Goal: Communication & Community: Answer question/provide support

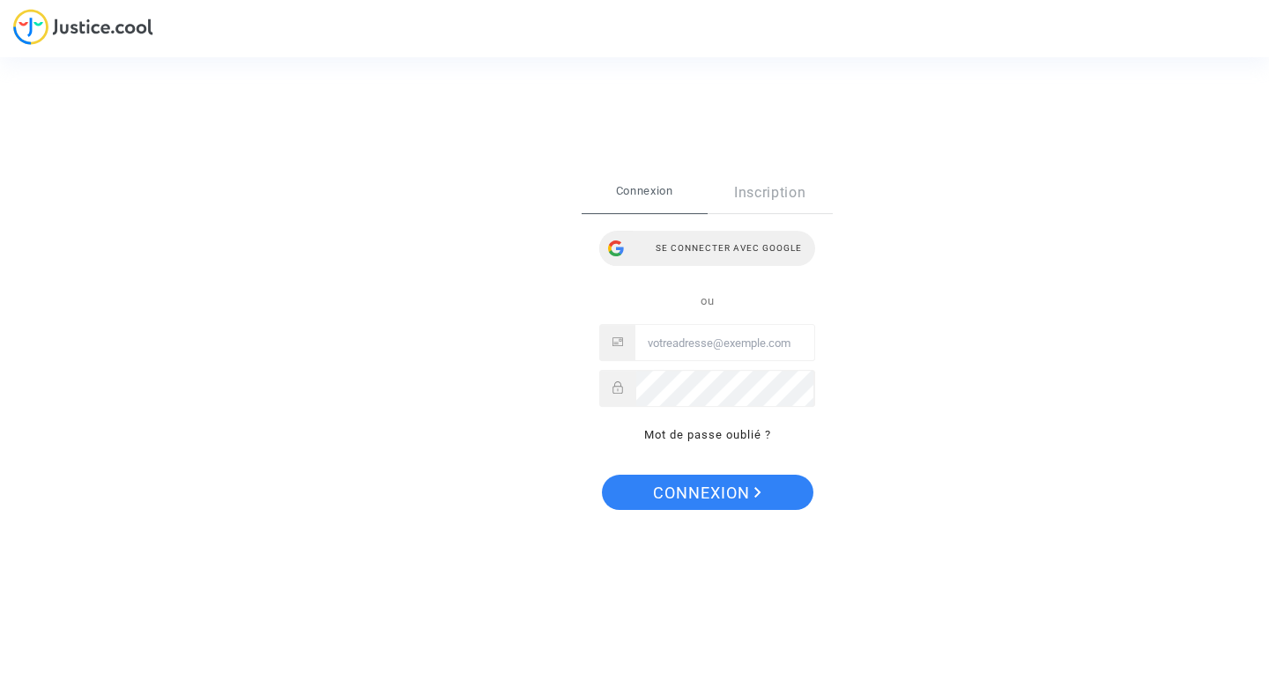
click at [741, 249] on div "Se connecter avec Google" at bounding box center [707, 248] width 216 height 35
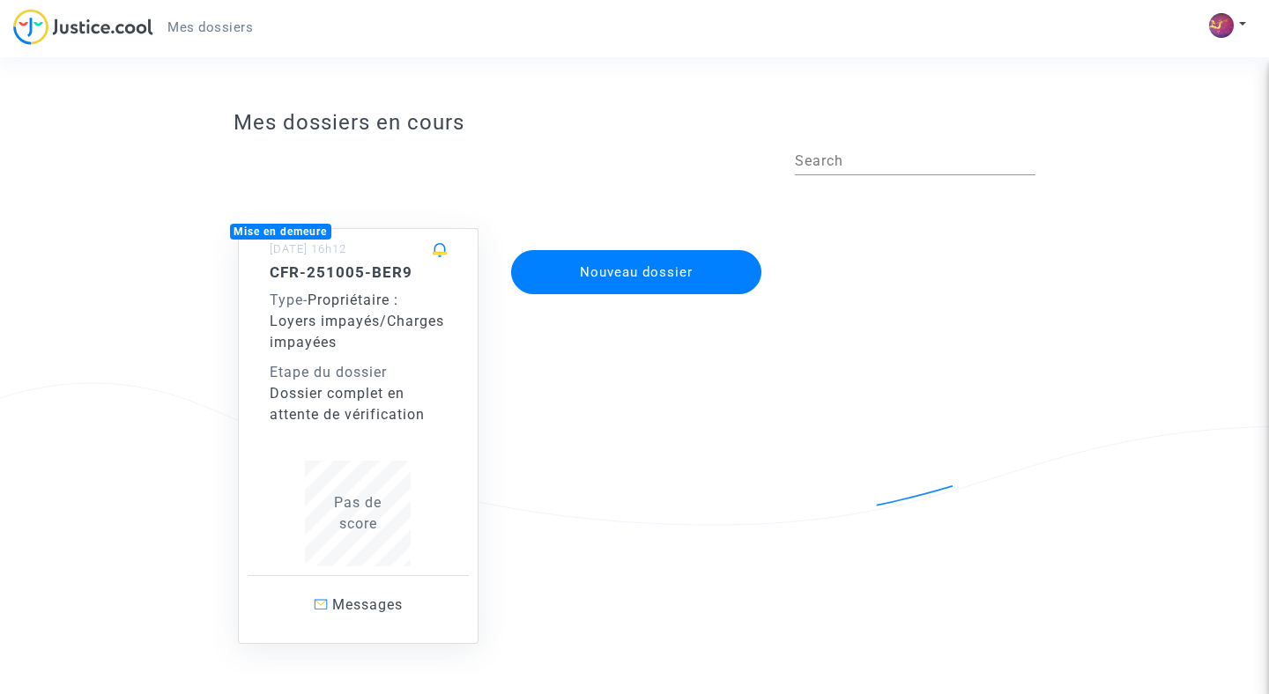
click at [346, 347] on div "Type - Propriétaire : Loyers impayés/Charges impayées" at bounding box center [359, 321] width 178 height 63
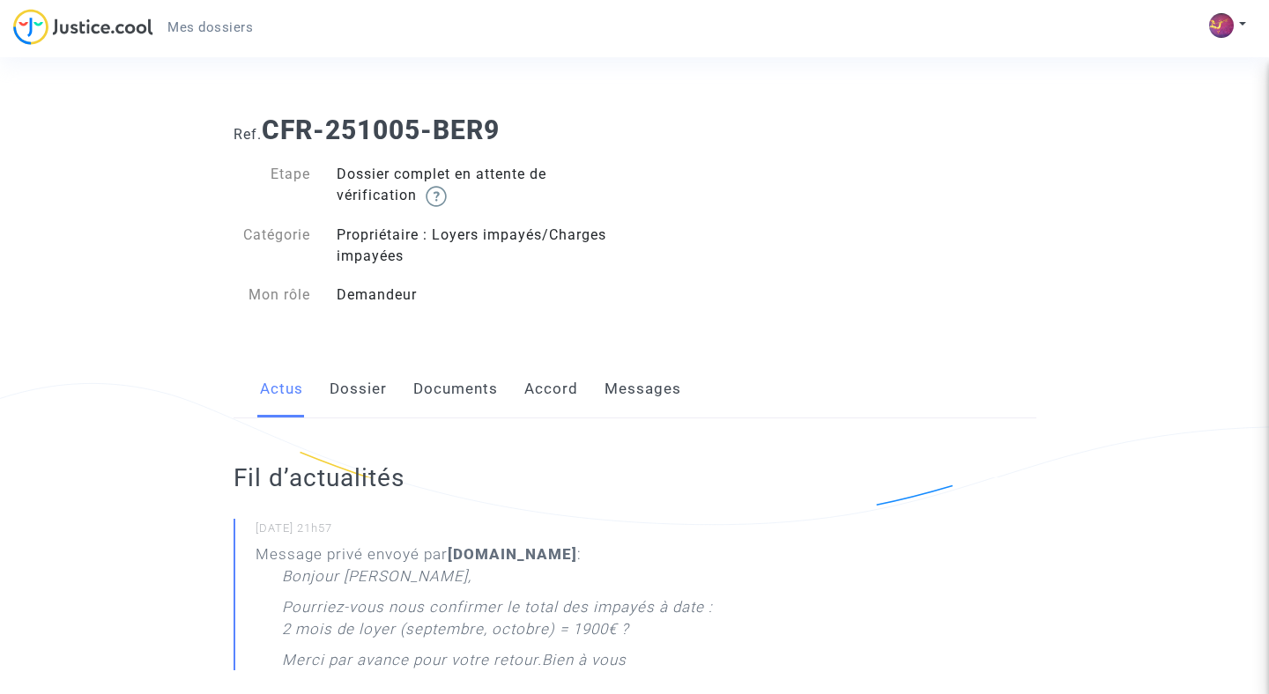
click at [358, 388] on link "Dossier" at bounding box center [358, 389] width 57 height 58
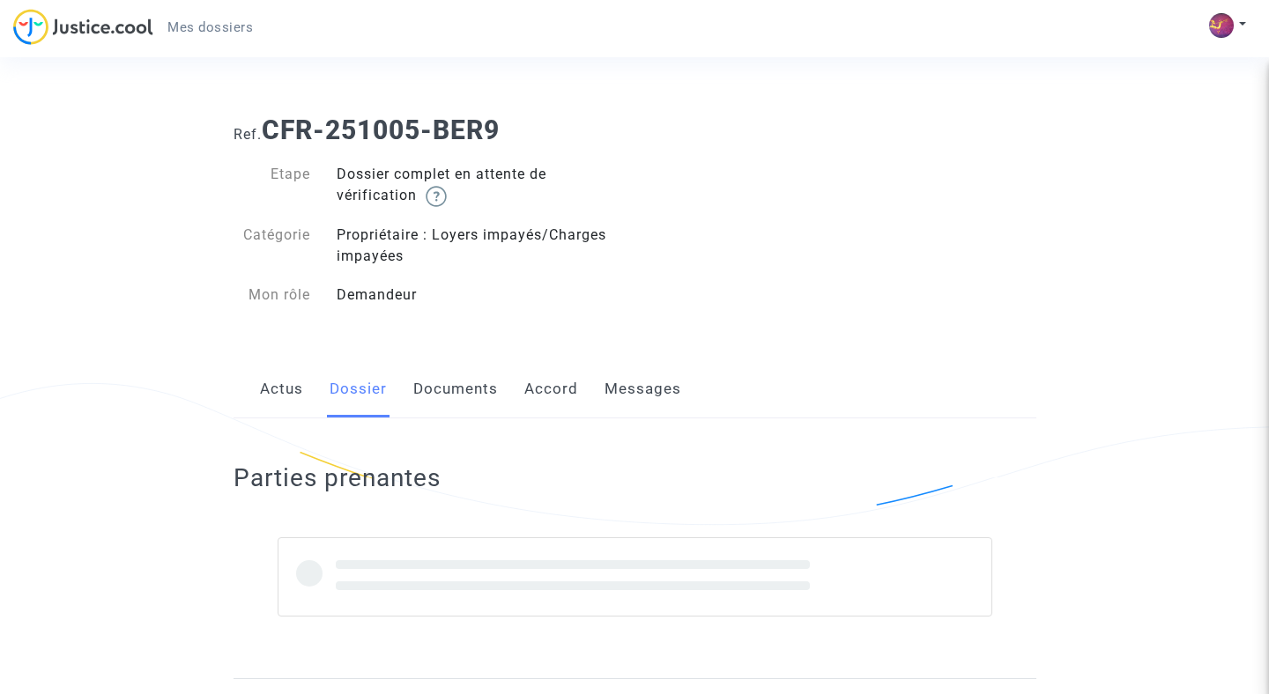
click at [657, 389] on link "Messages" at bounding box center [642, 389] width 77 height 58
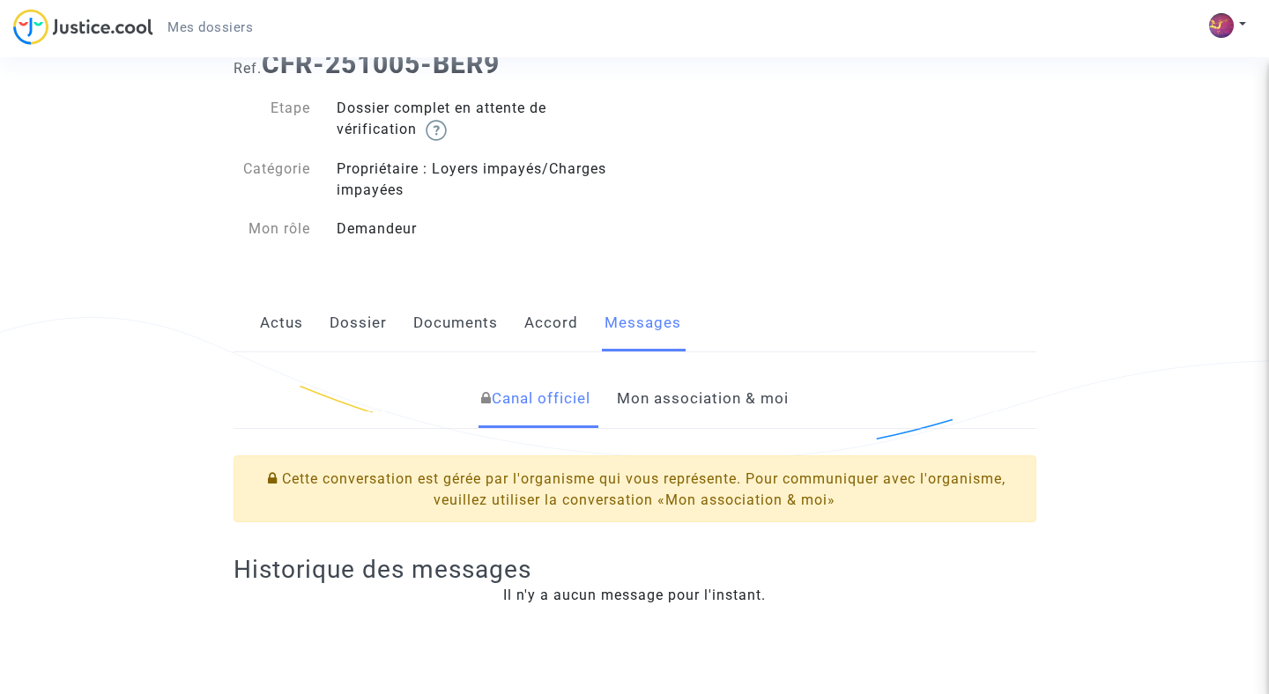
scroll to position [56, 0]
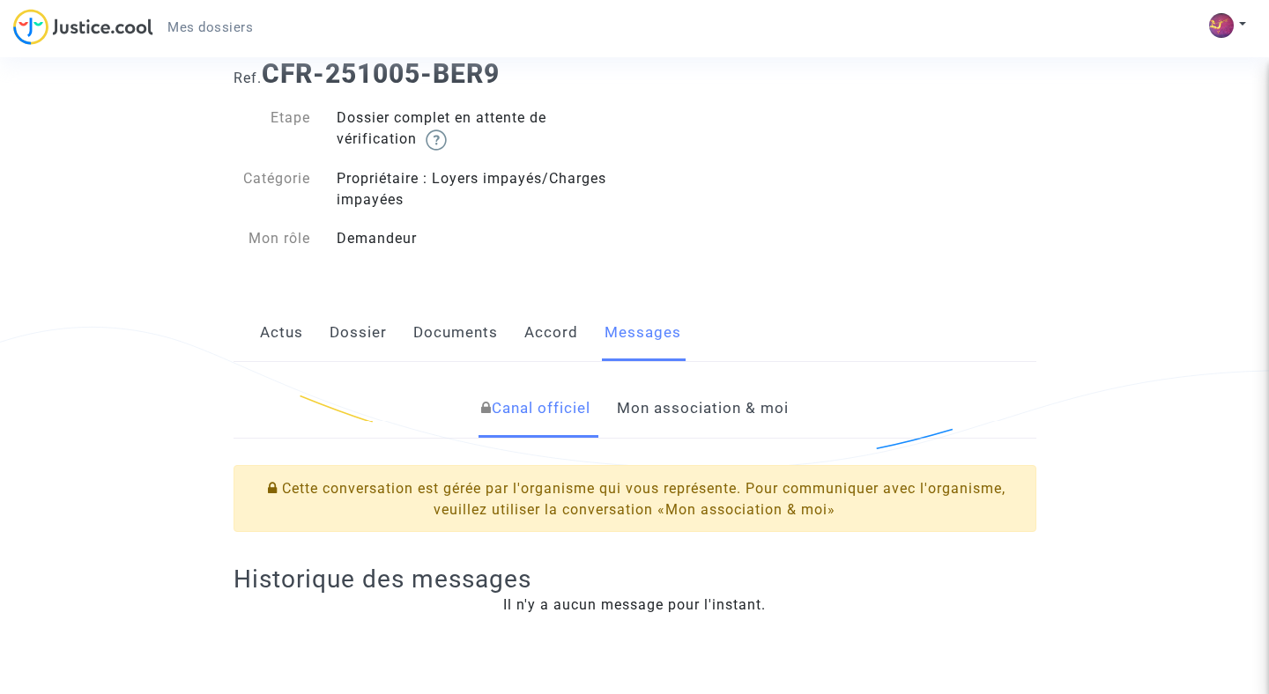
click at [554, 319] on link "Accord" at bounding box center [551, 333] width 54 height 58
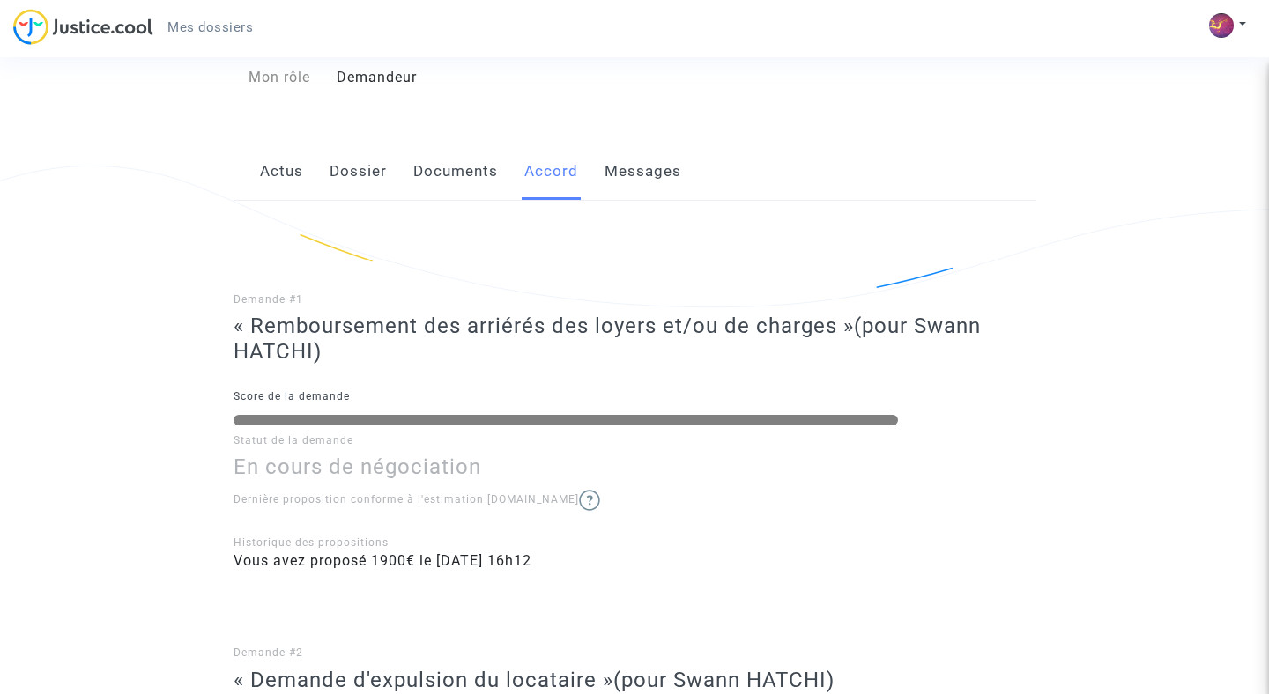
scroll to position [92, 0]
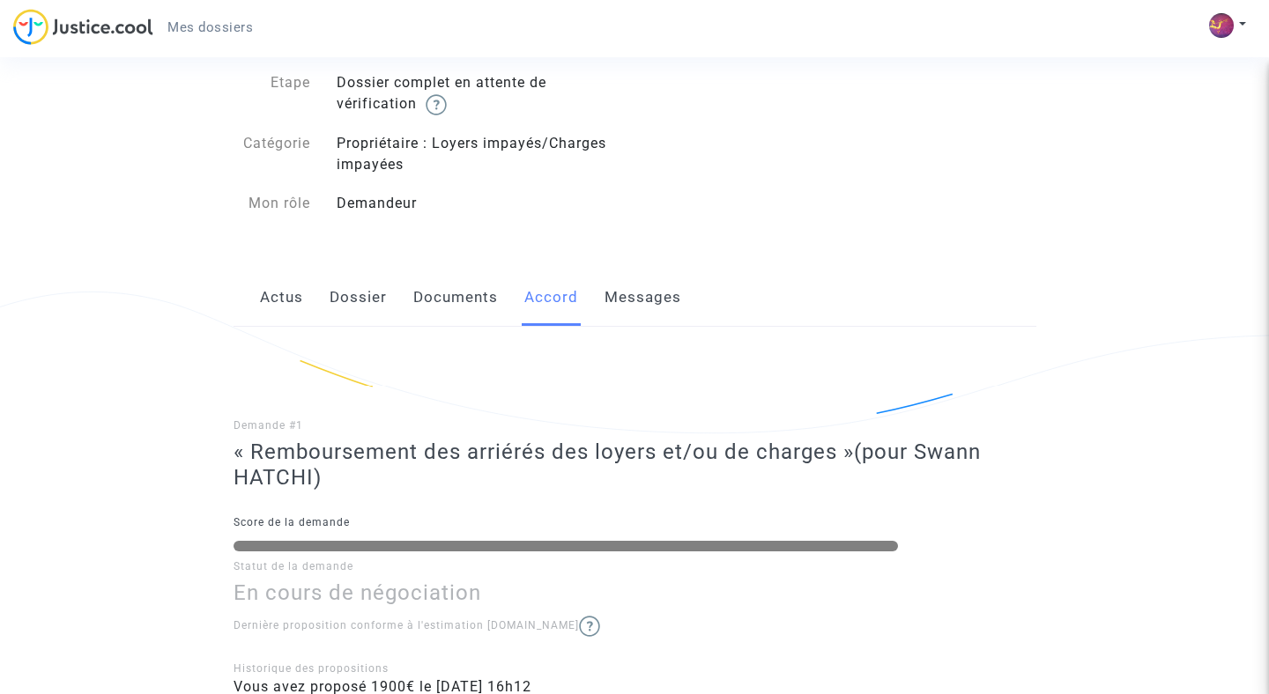
click at [483, 293] on link "Documents" at bounding box center [455, 298] width 85 height 58
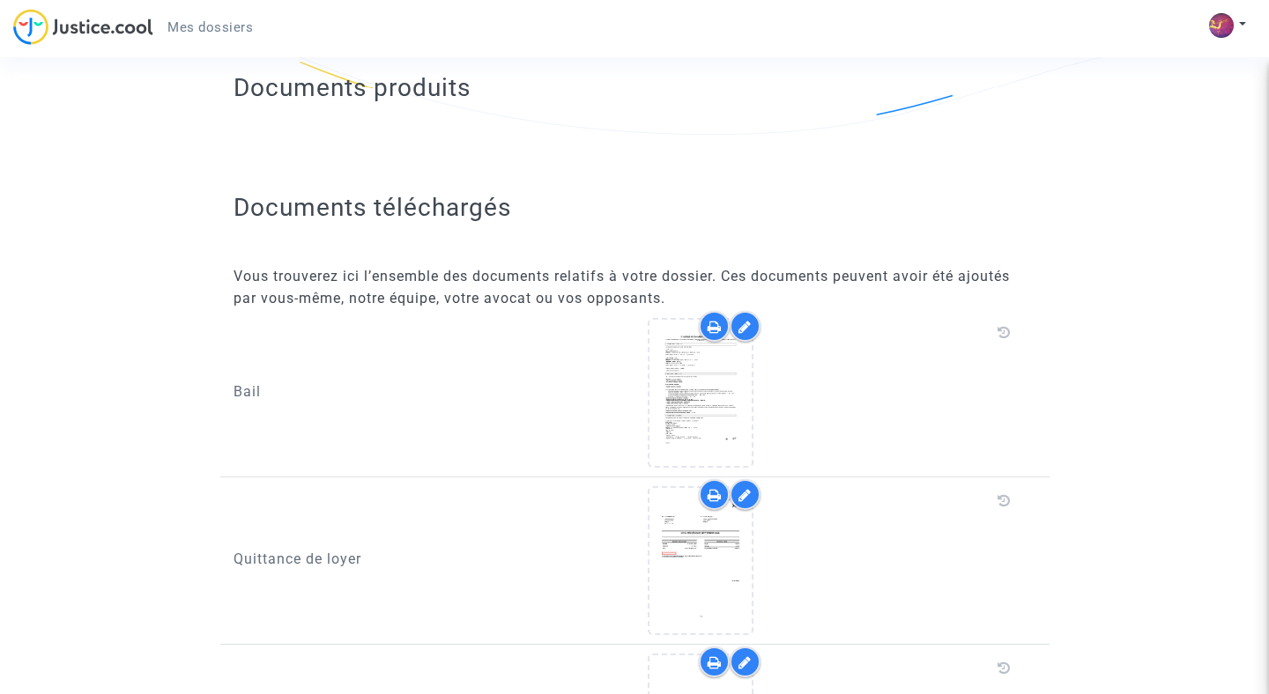
scroll to position [217, 0]
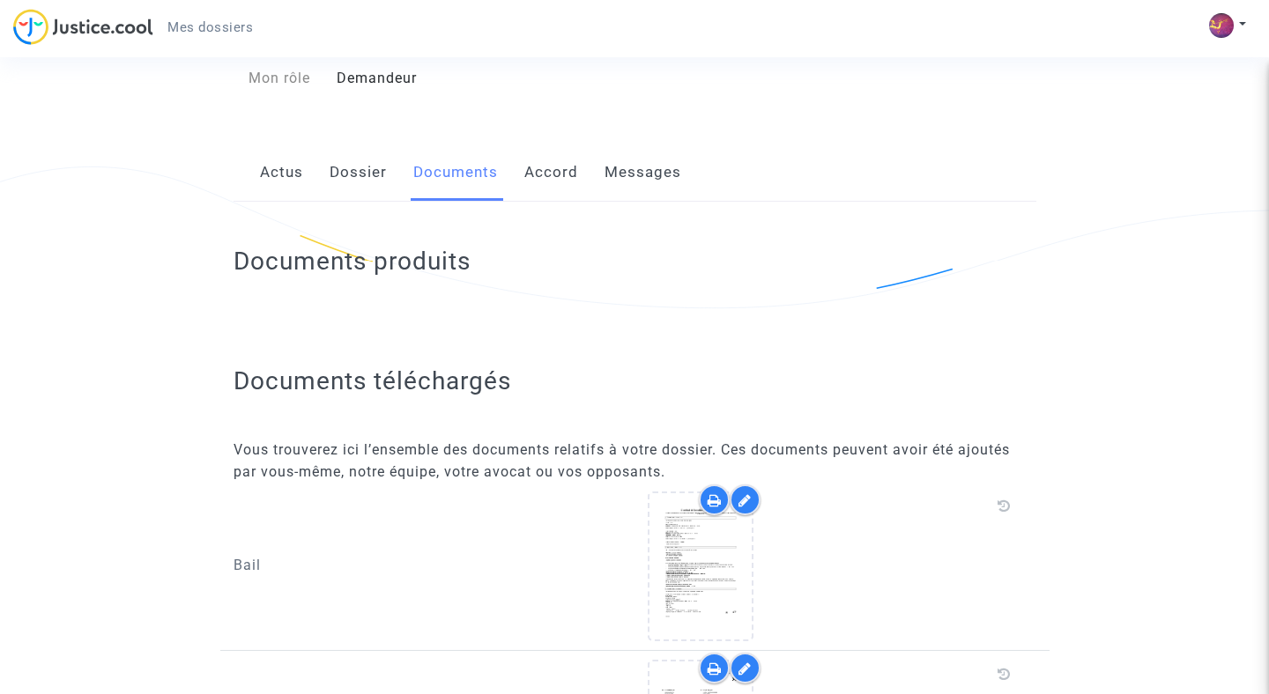
click at [338, 175] on link "Dossier" at bounding box center [358, 173] width 57 height 58
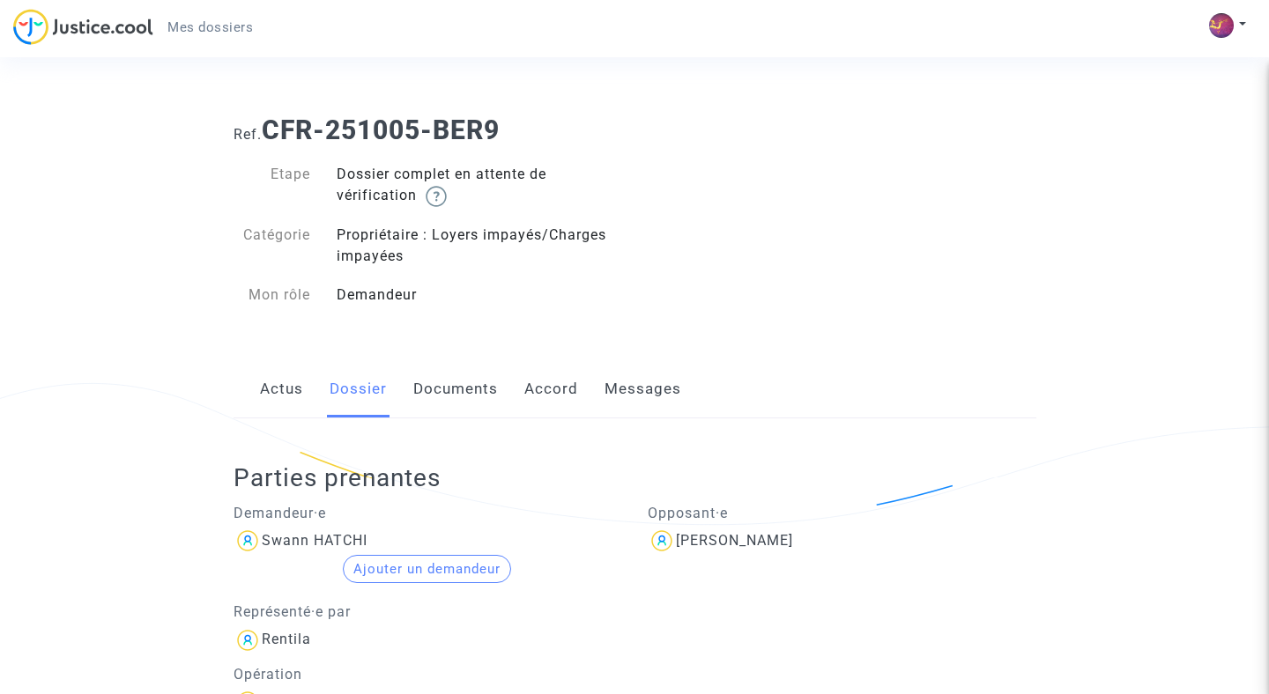
click at [289, 395] on link "Actus" at bounding box center [281, 389] width 43 height 58
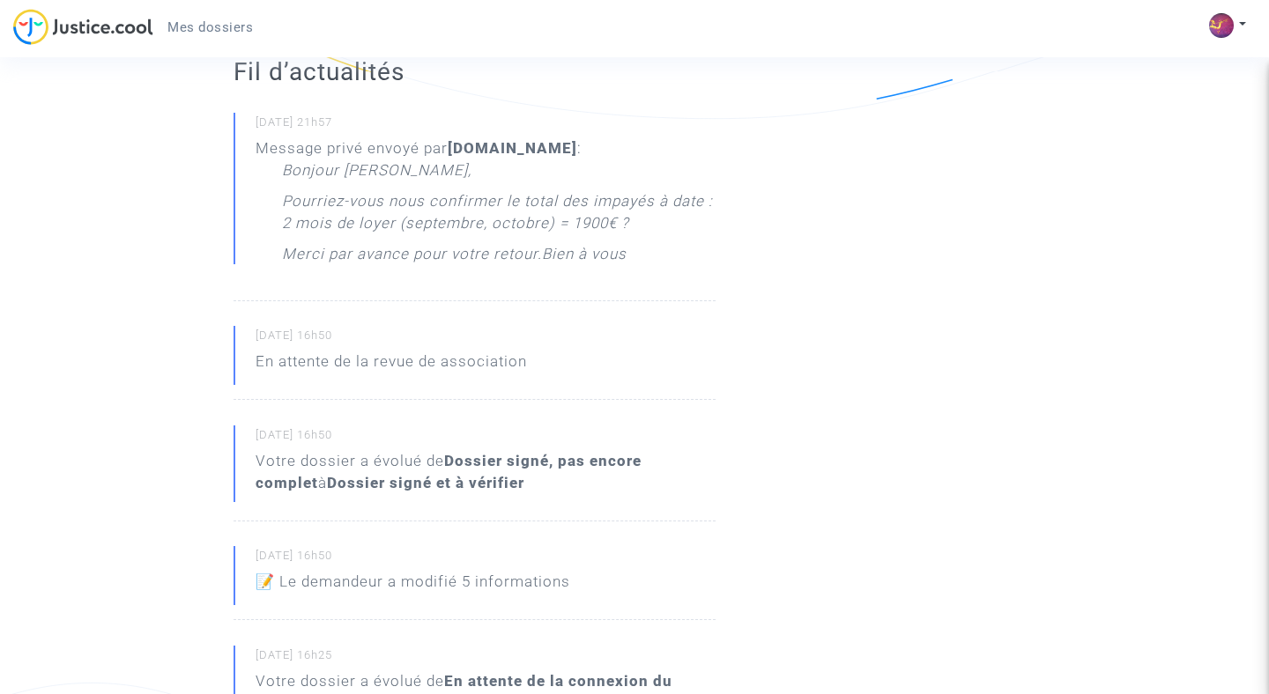
scroll to position [416, 0]
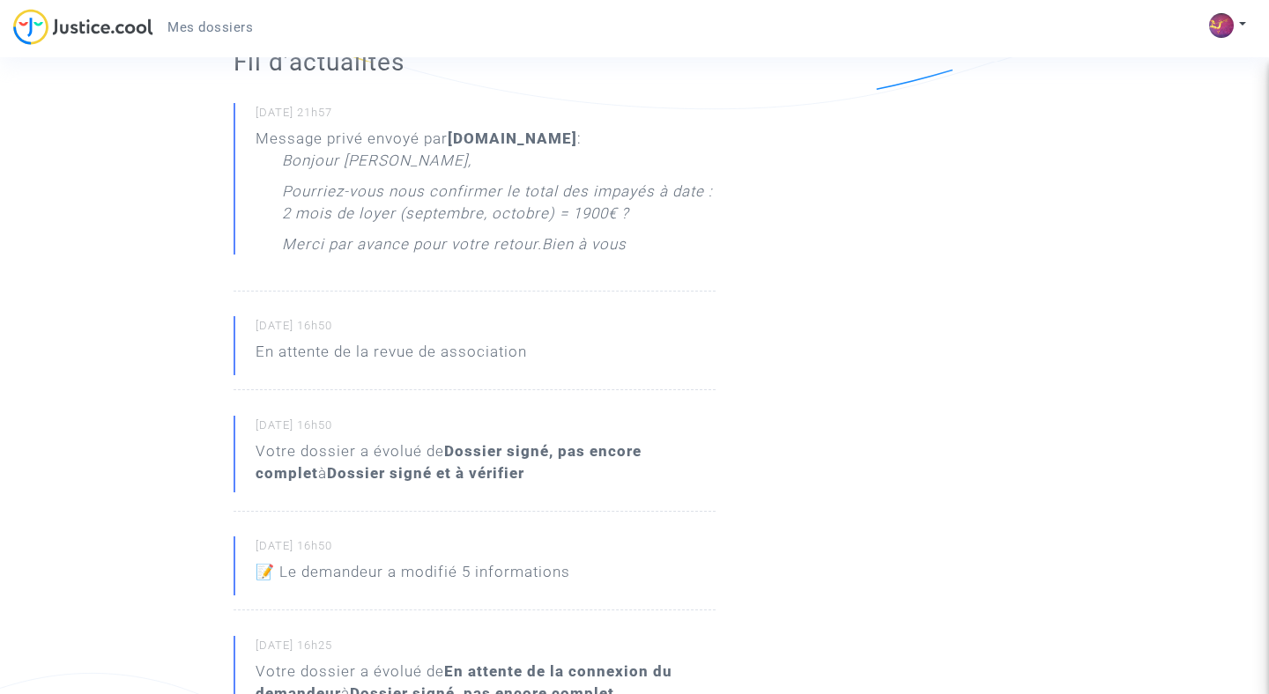
click at [429, 192] on p "Pourriez-vous nous confirmer le total des impayés à date : 2 mois de loyer (sep…" at bounding box center [498, 207] width 433 height 53
click at [485, 106] on small "05/10/2025 - 21h57" at bounding box center [486, 116] width 460 height 23
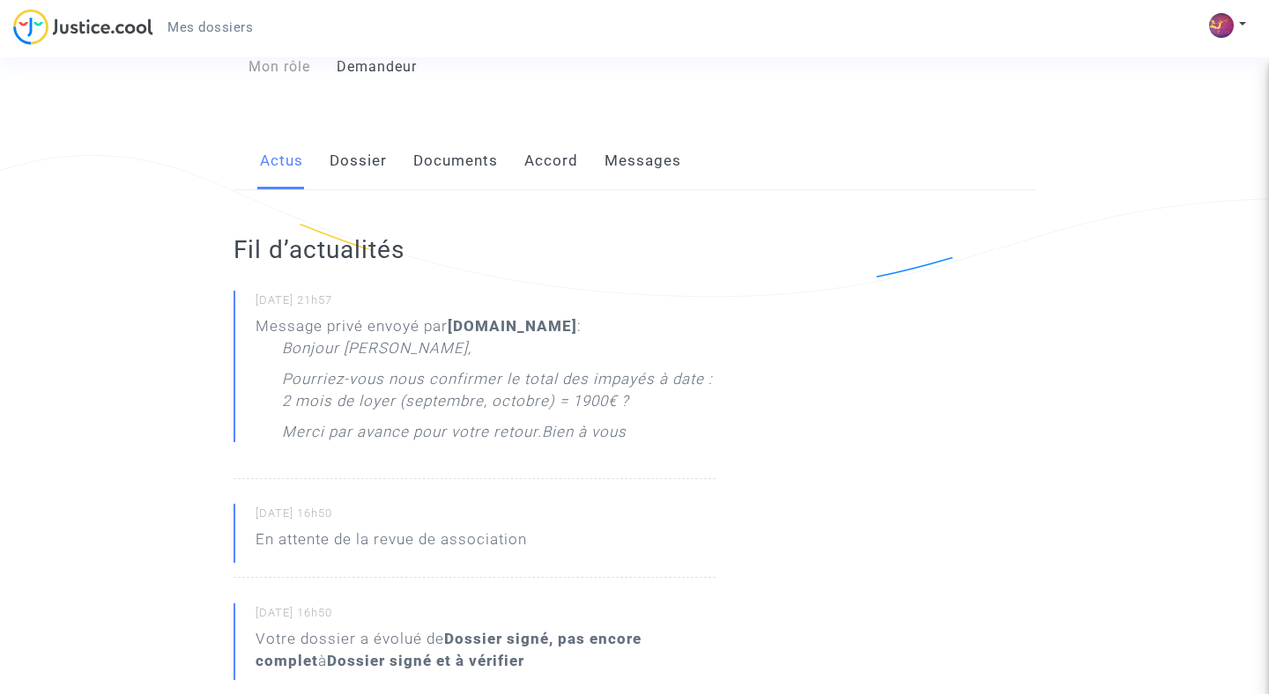
scroll to position [102, 0]
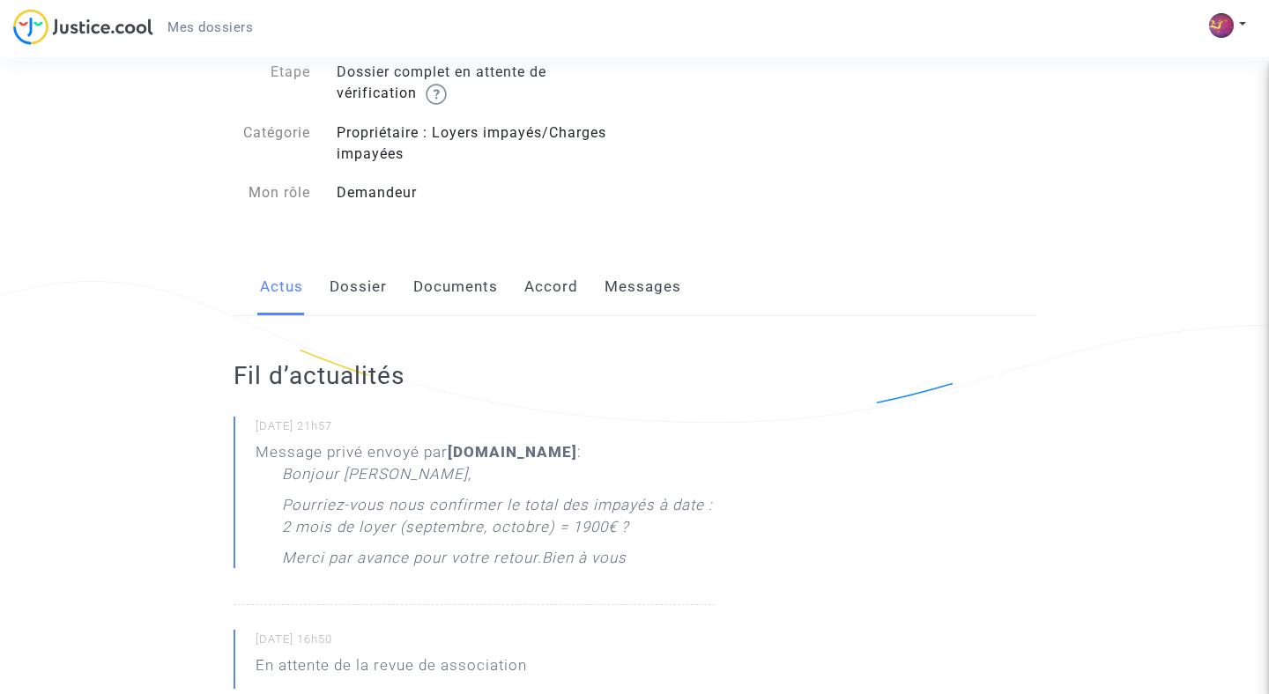
click at [647, 295] on link "Messages" at bounding box center [642, 287] width 77 height 58
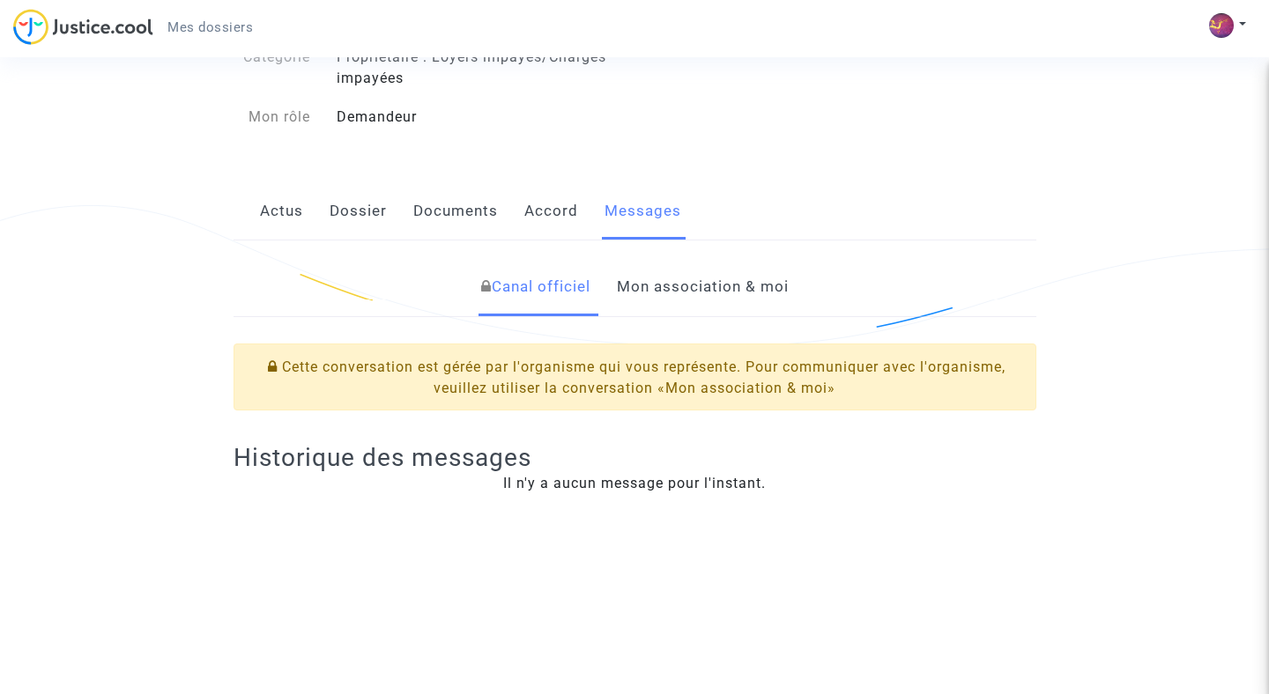
scroll to position [233, 0]
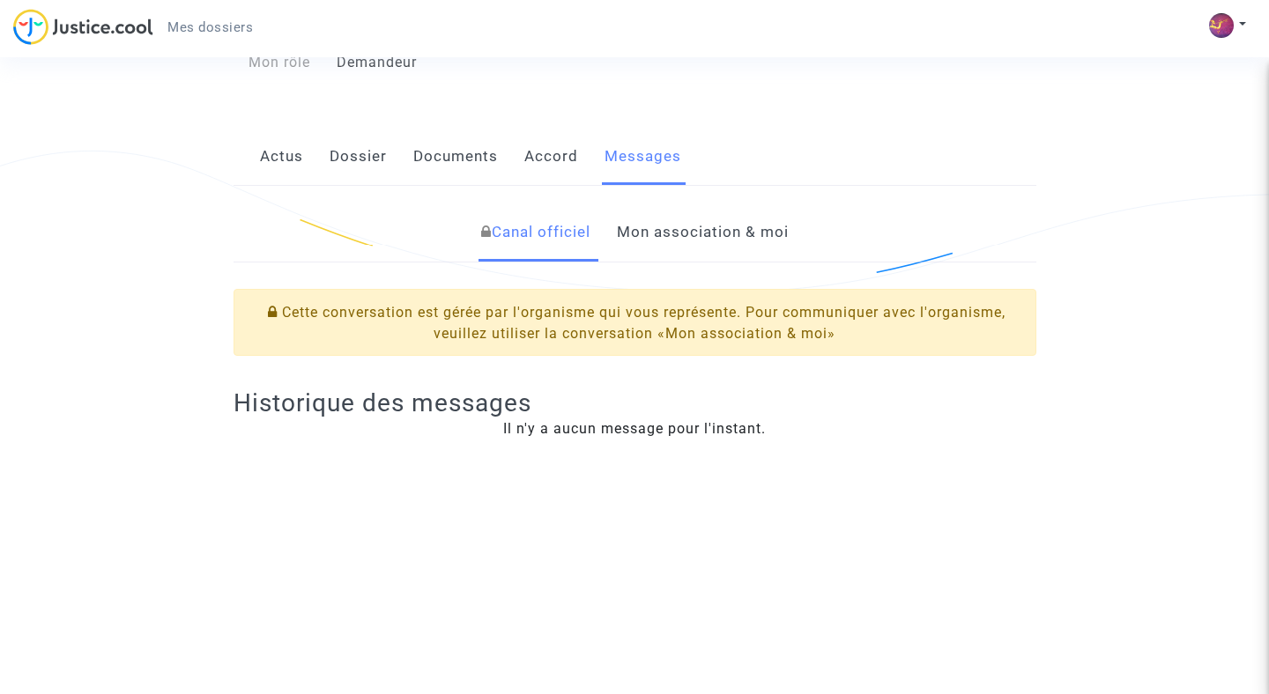
click at [757, 235] on link "Mon association & moi" at bounding box center [703, 233] width 172 height 58
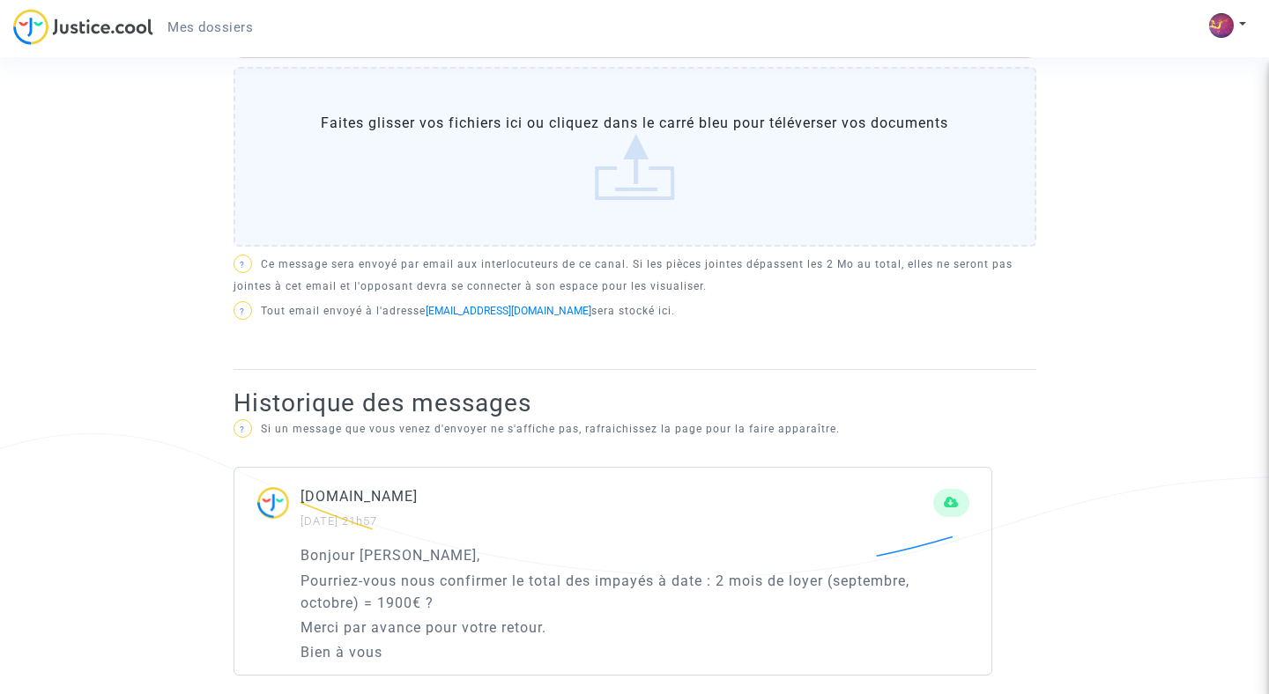
scroll to position [672, 0]
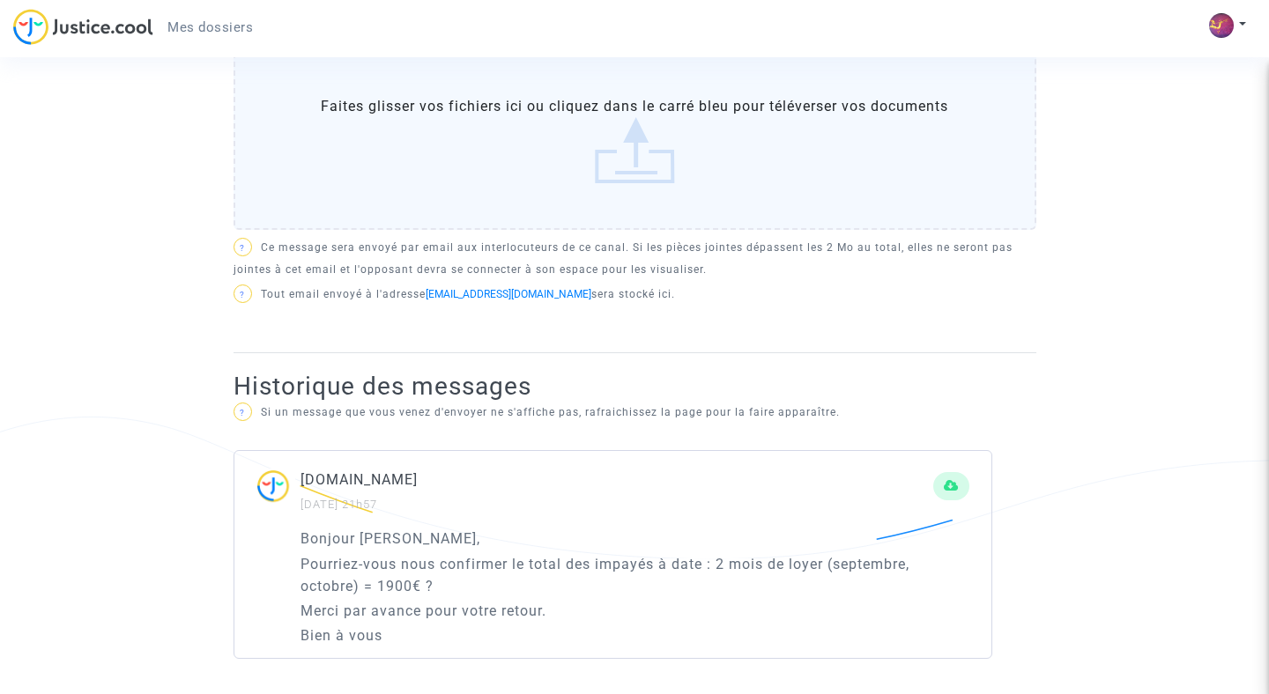
click at [504, 581] on p "Pourriez-vous nous confirmer le total des impayés à date : 2 mois de loyer (sep…" at bounding box center [634, 575] width 669 height 44
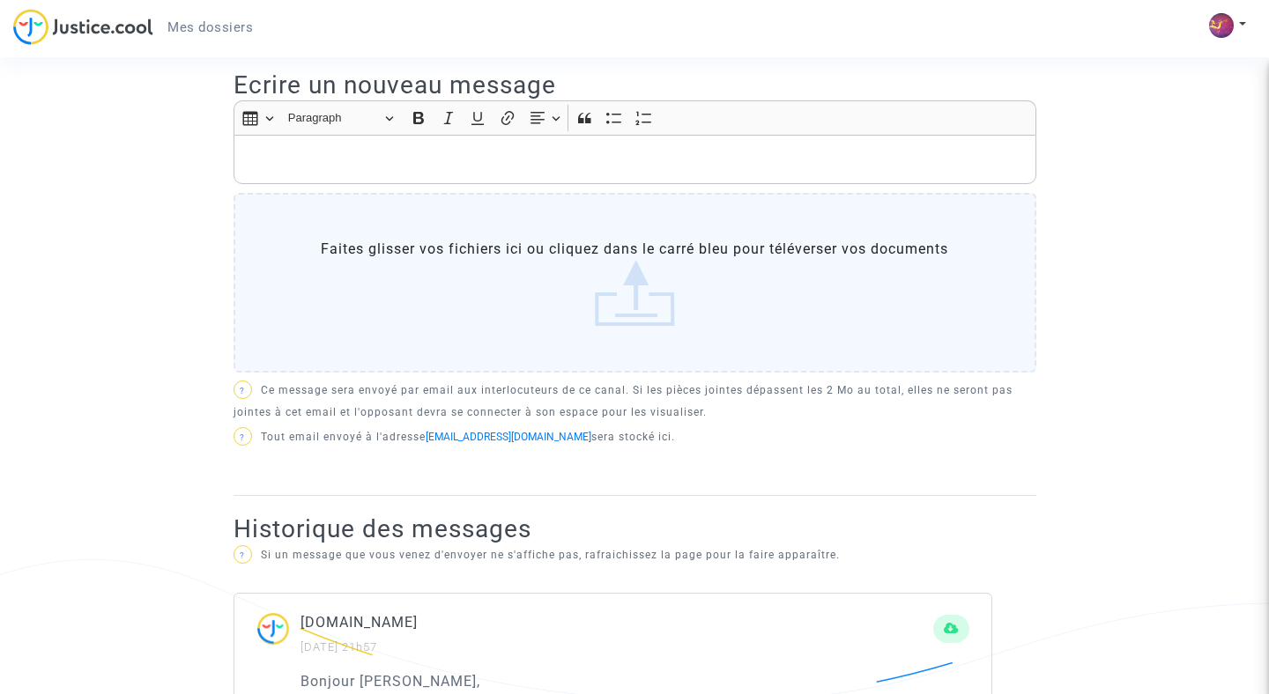
scroll to position [502, 0]
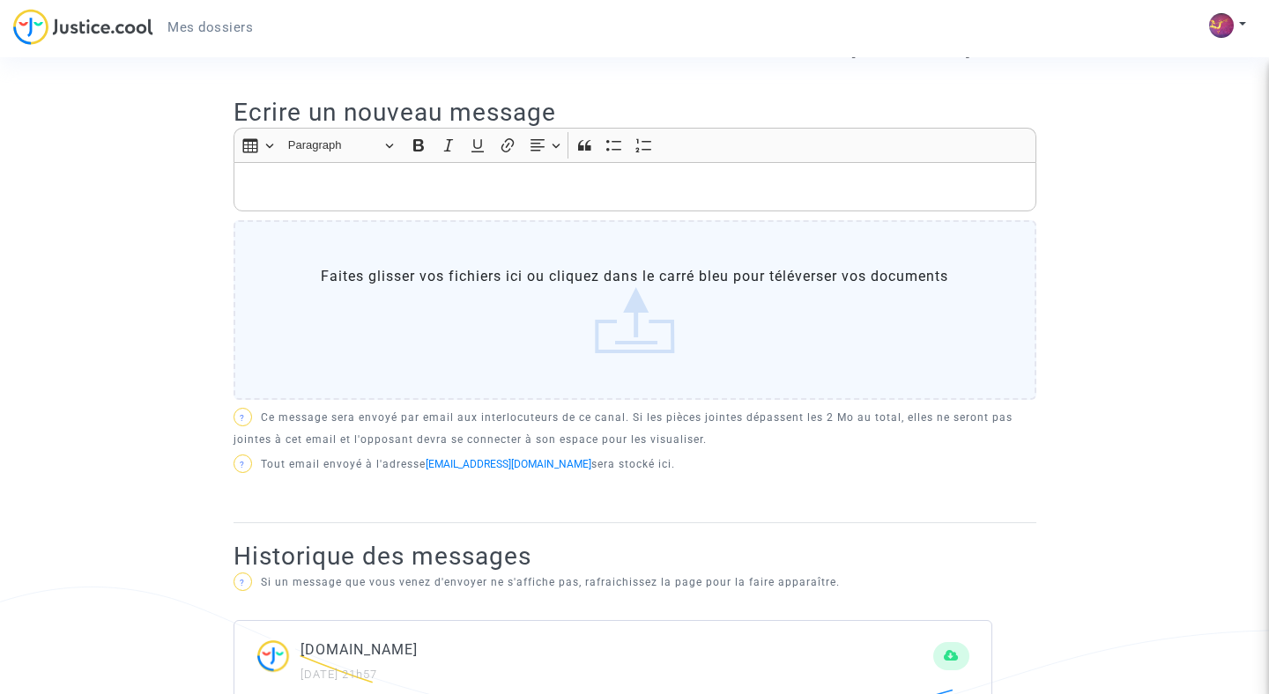
click at [381, 205] on div "Rich Text Editor, main" at bounding box center [634, 186] width 803 height 49
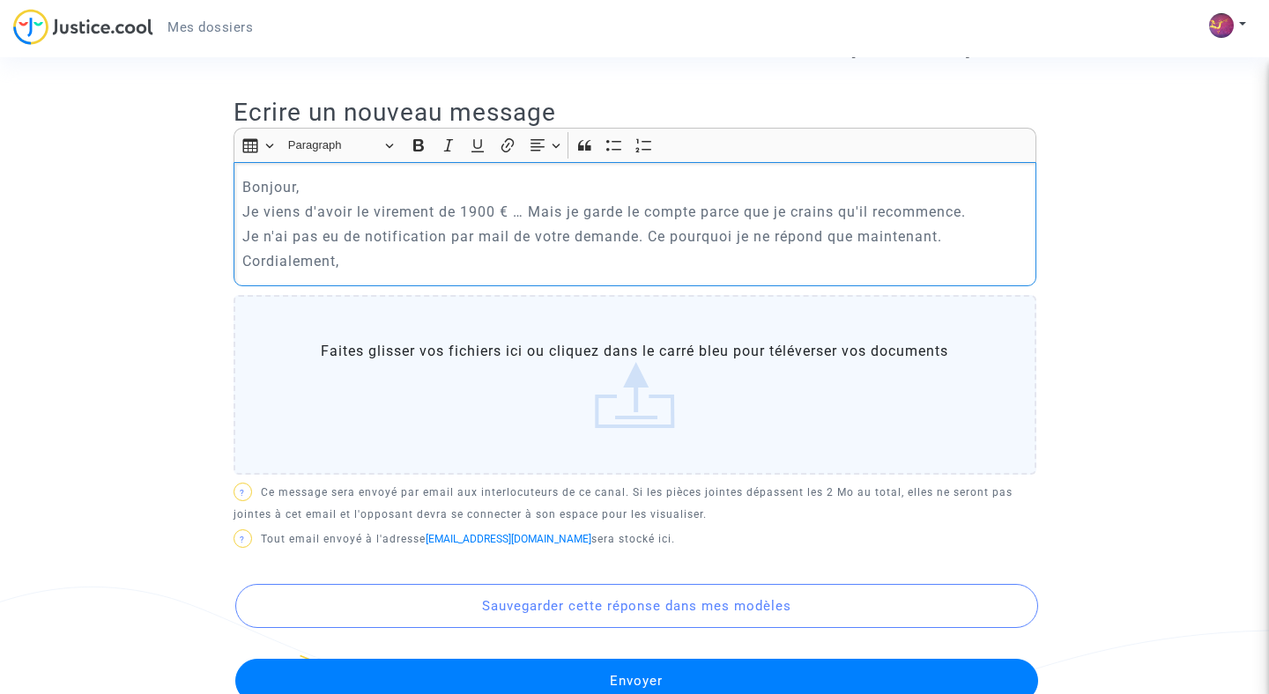
click at [945, 228] on p "Je n'ai pas eu de notification par mail de votre demande. Ce pourquoi je ne rép…" at bounding box center [634, 237] width 784 height 22
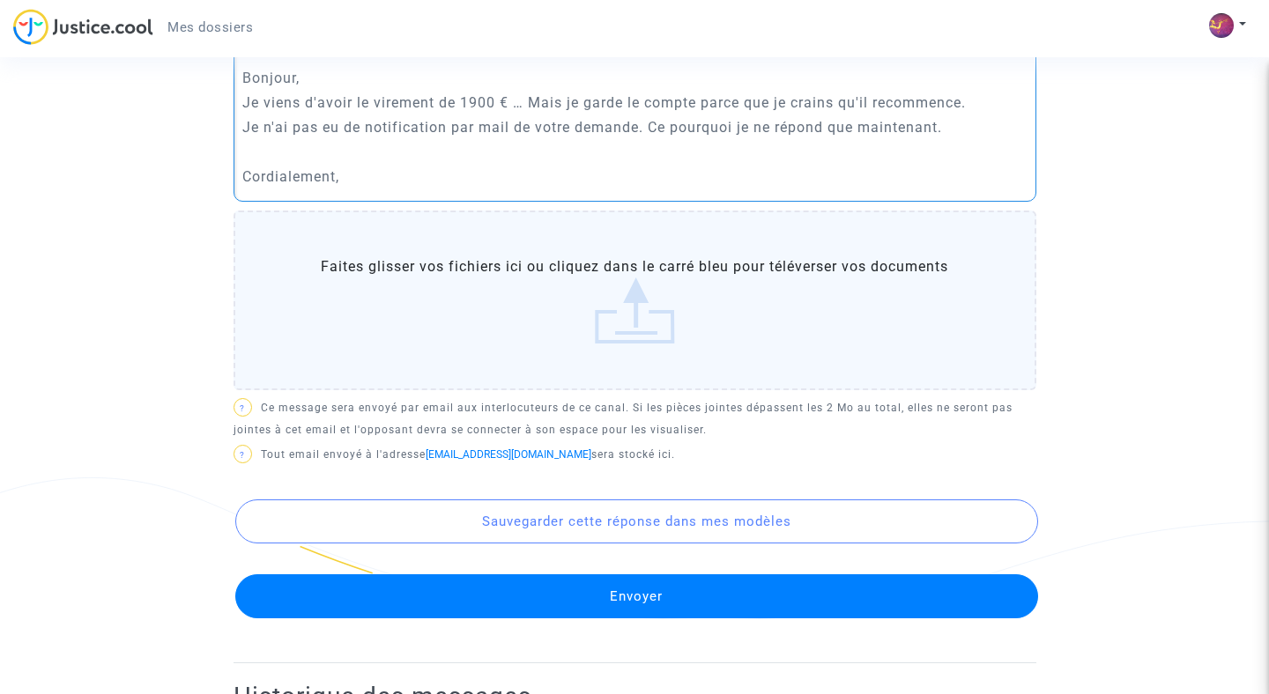
scroll to position [626, 0]
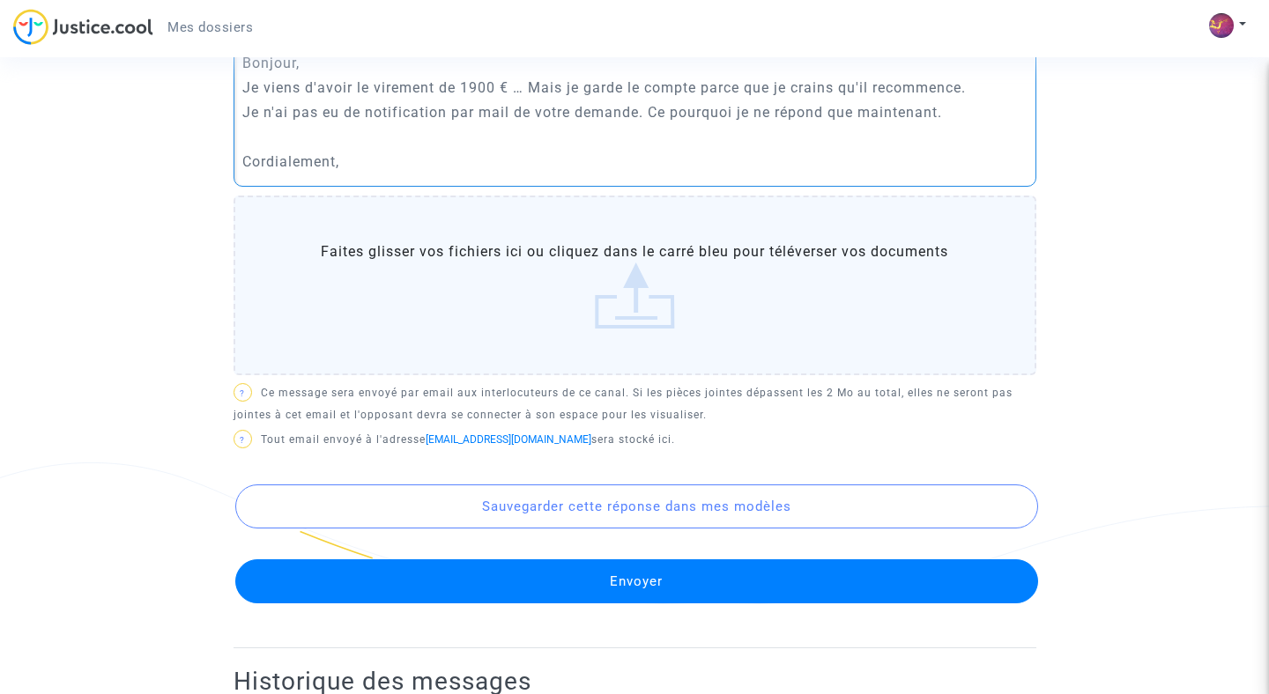
click at [659, 581] on button "Envoyer" at bounding box center [636, 581] width 803 height 44
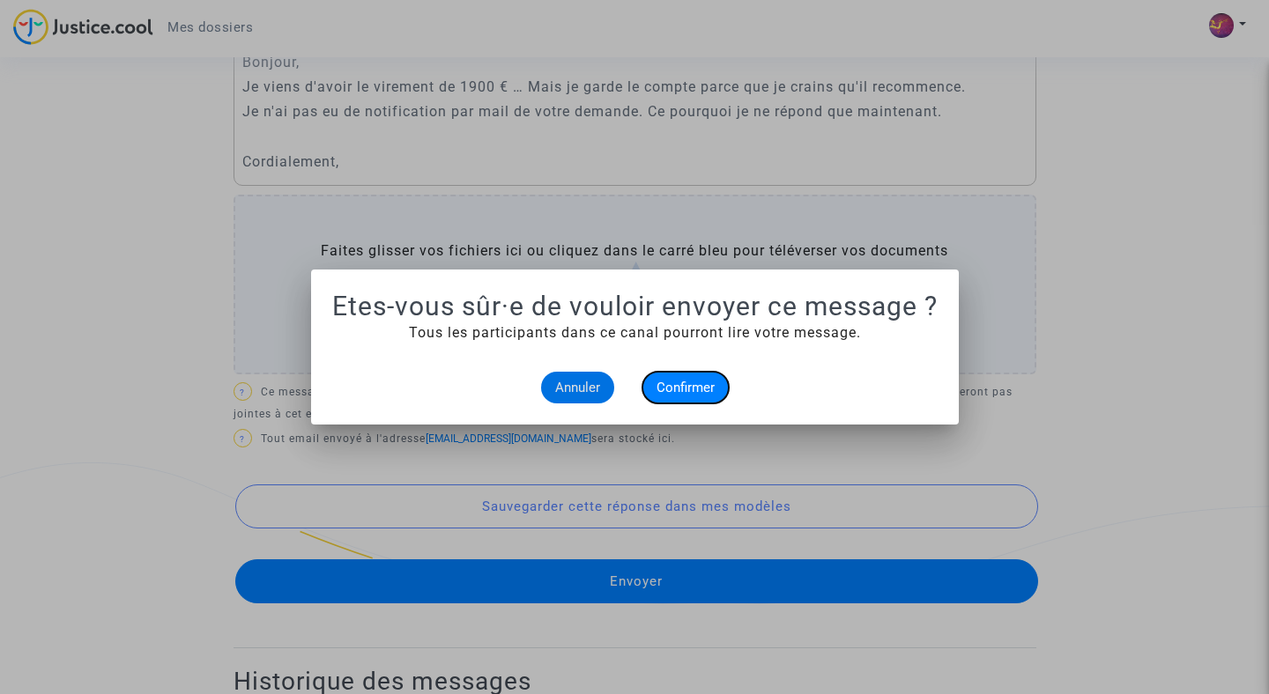
click at [699, 394] on span "Confirmer" at bounding box center [685, 388] width 58 height 16
